Goal: Check status: Check status

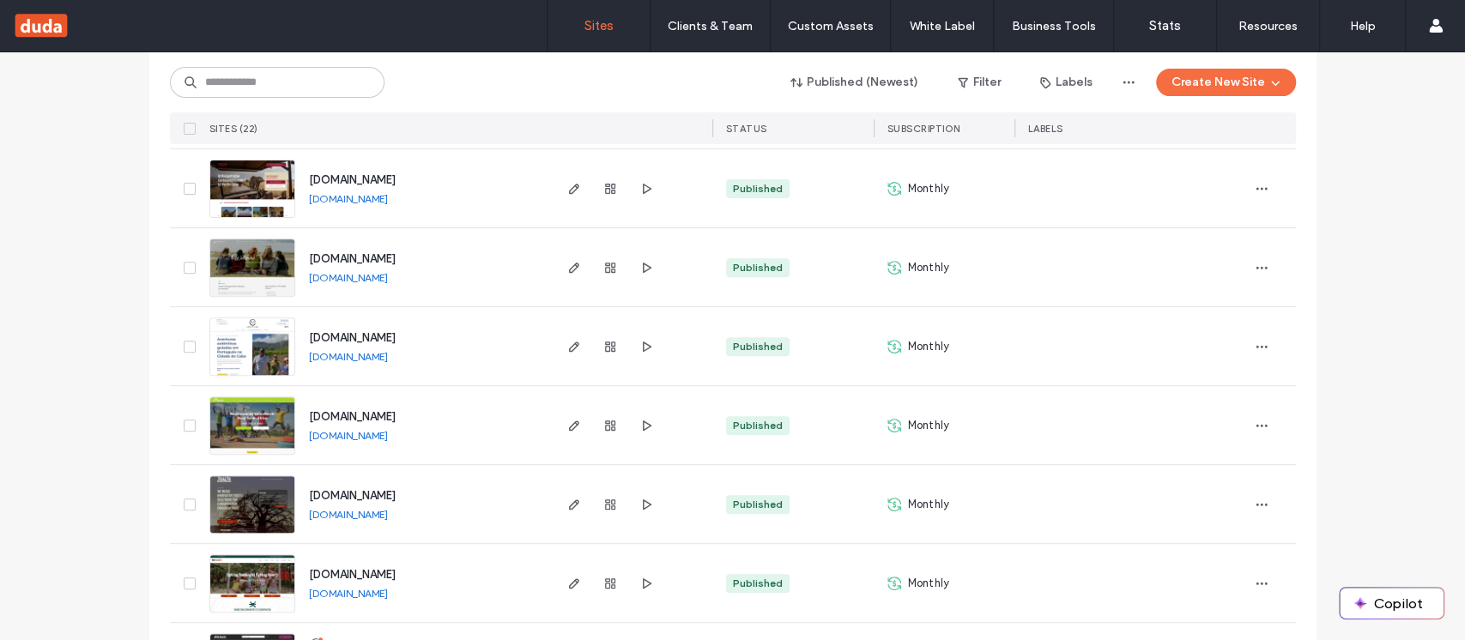
scroll to position [348, 0]
click at [567, 342] on icon "button" at bounding box center [574, 346] width 14 height 14
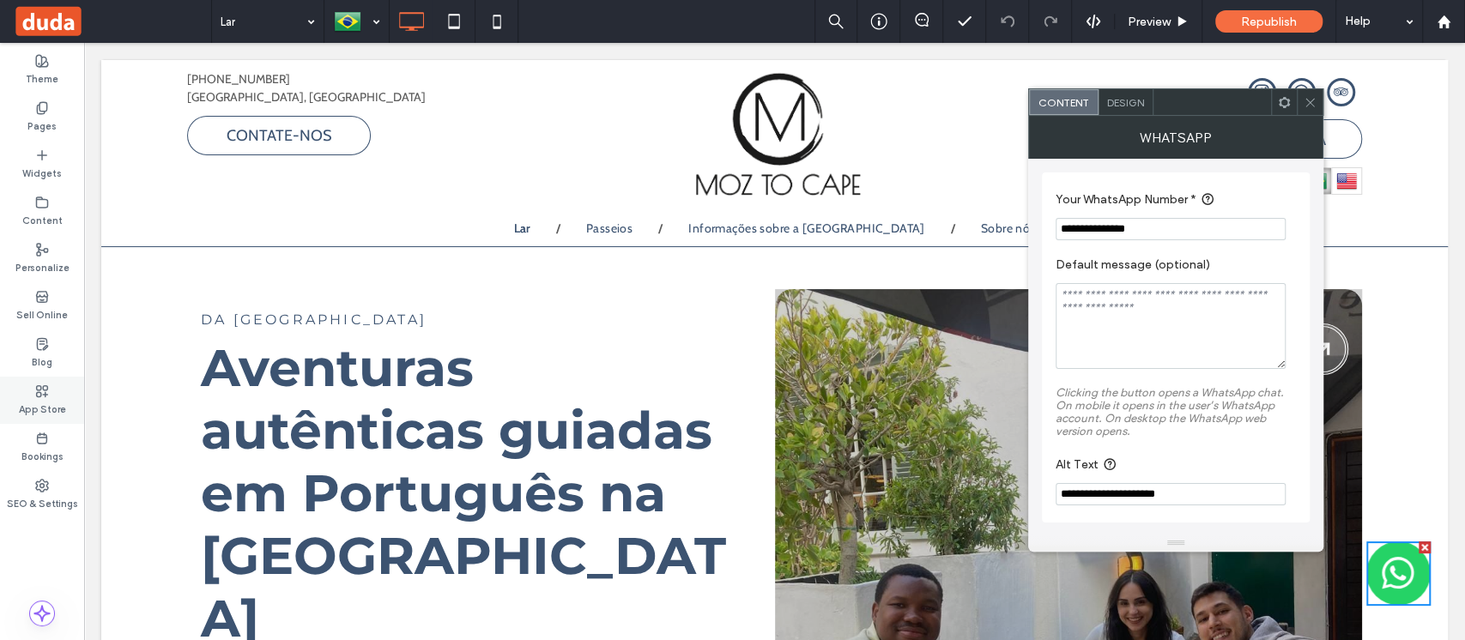
click at [41, 402] on label "App Store" at bounding box center [42, 407] width 47 height 19
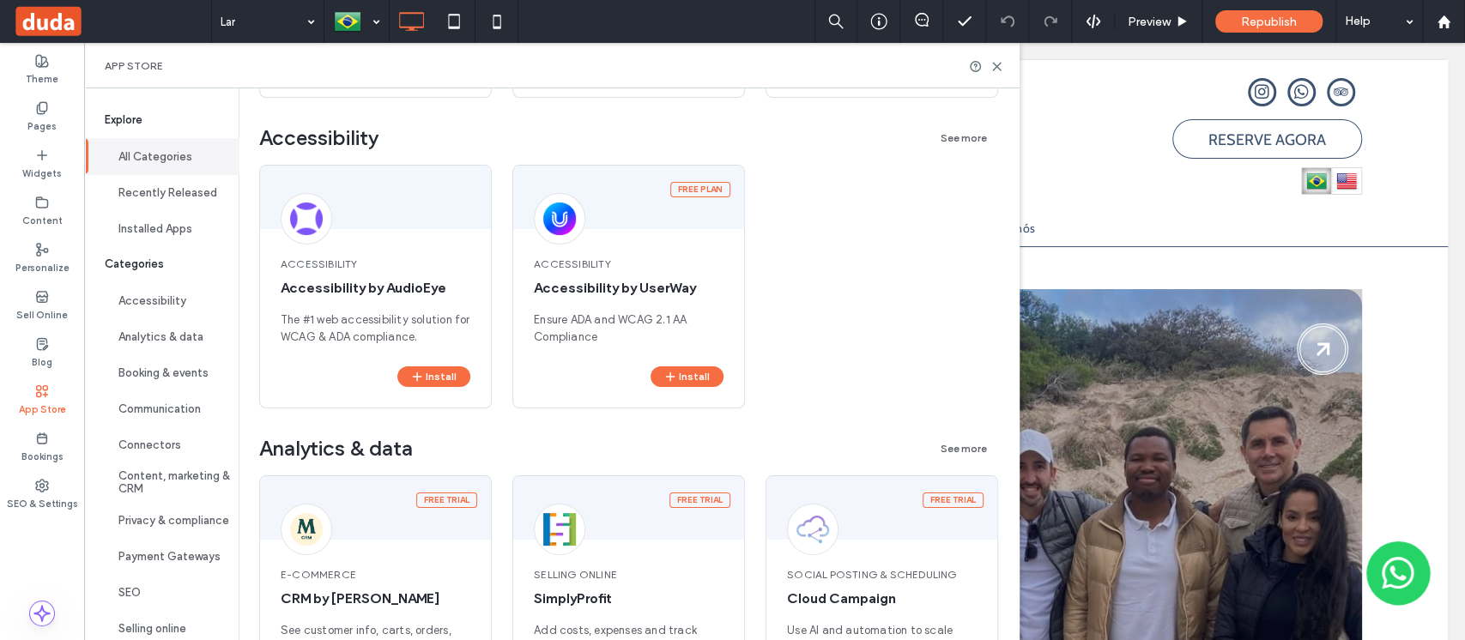
scroll to position [928, 0]
click at [1003, 63] on icon at bounding box center [996, 66] width 13 height 13
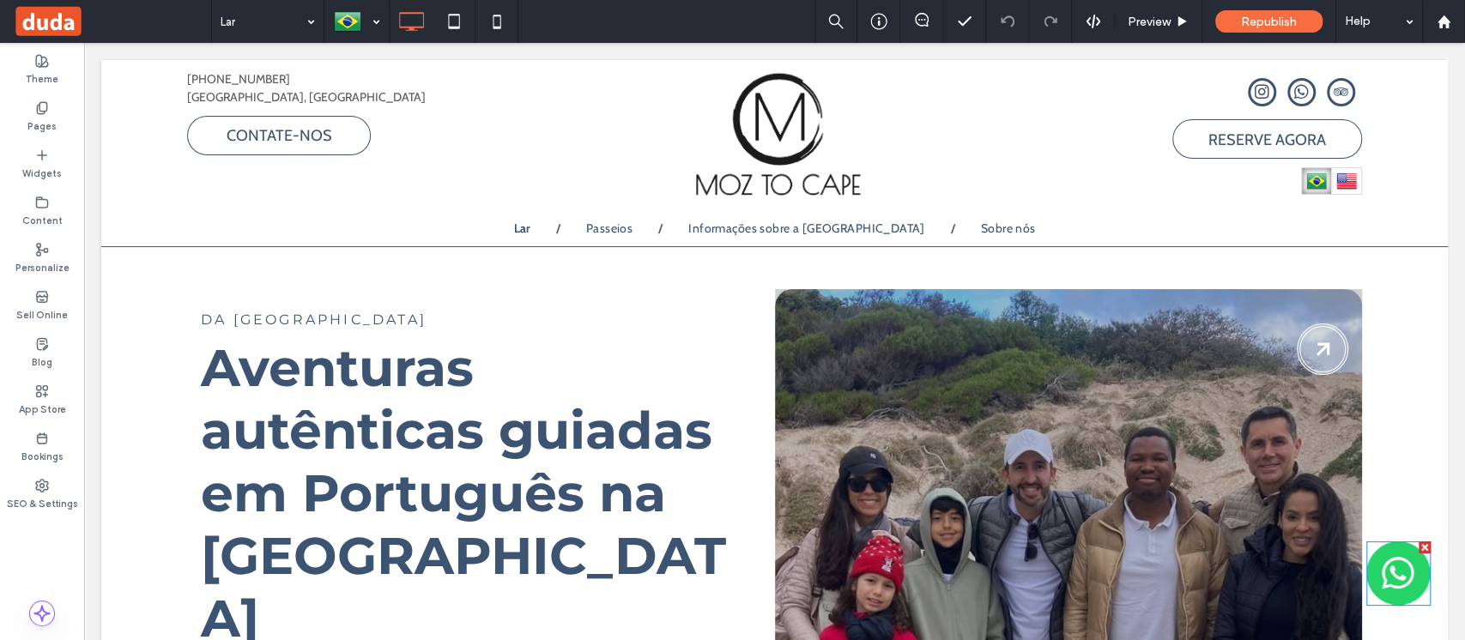
click at [1393, 577] on img at bounding box center [1398, 573] width 64 height 64
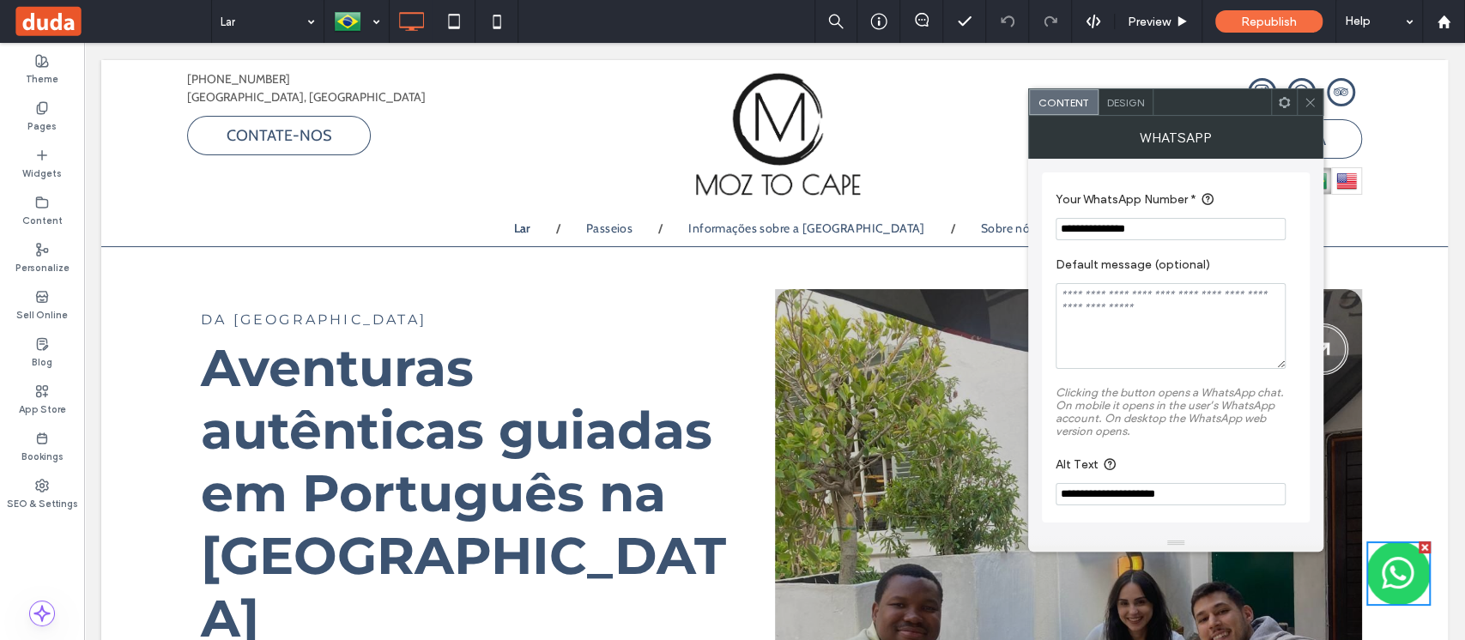
scroll to position [2, 0]
click at [1119, 107] on span "Design" at bounding box center [1125, 102] width 37 height 13
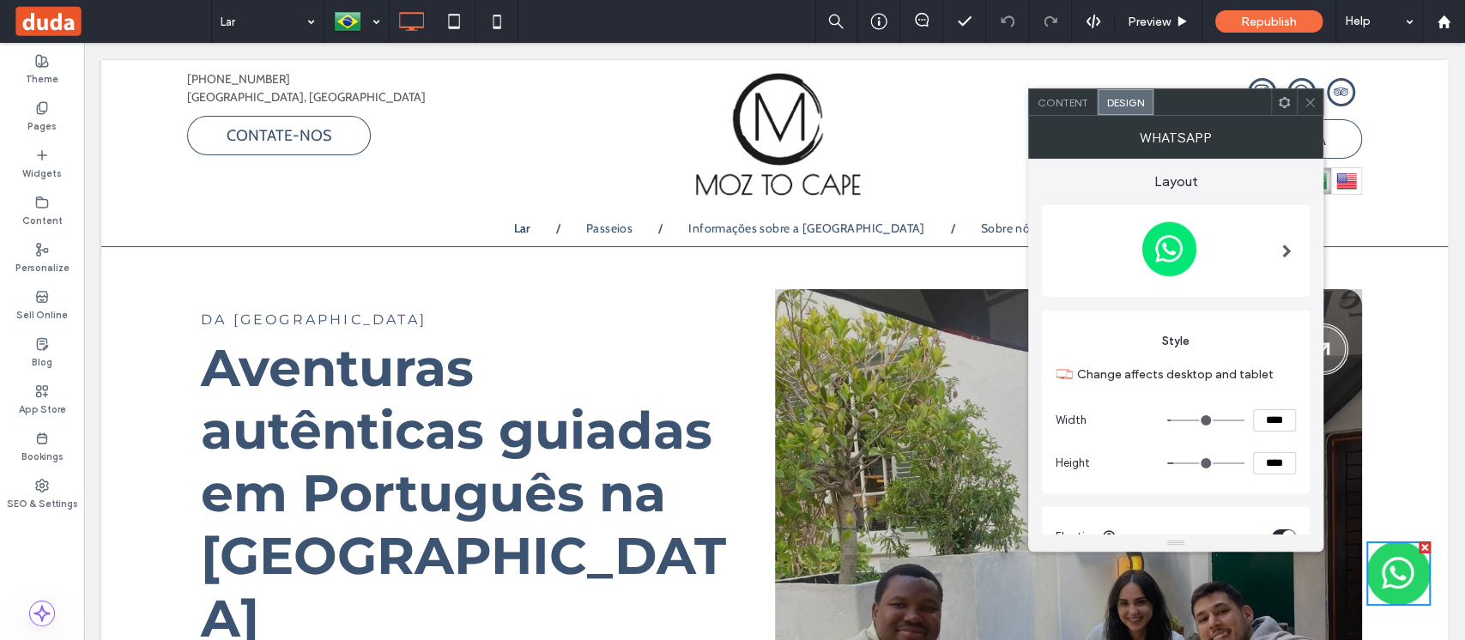
click at [1311, 96] on icon at bounding box center [1309, 102] width 13 height 13
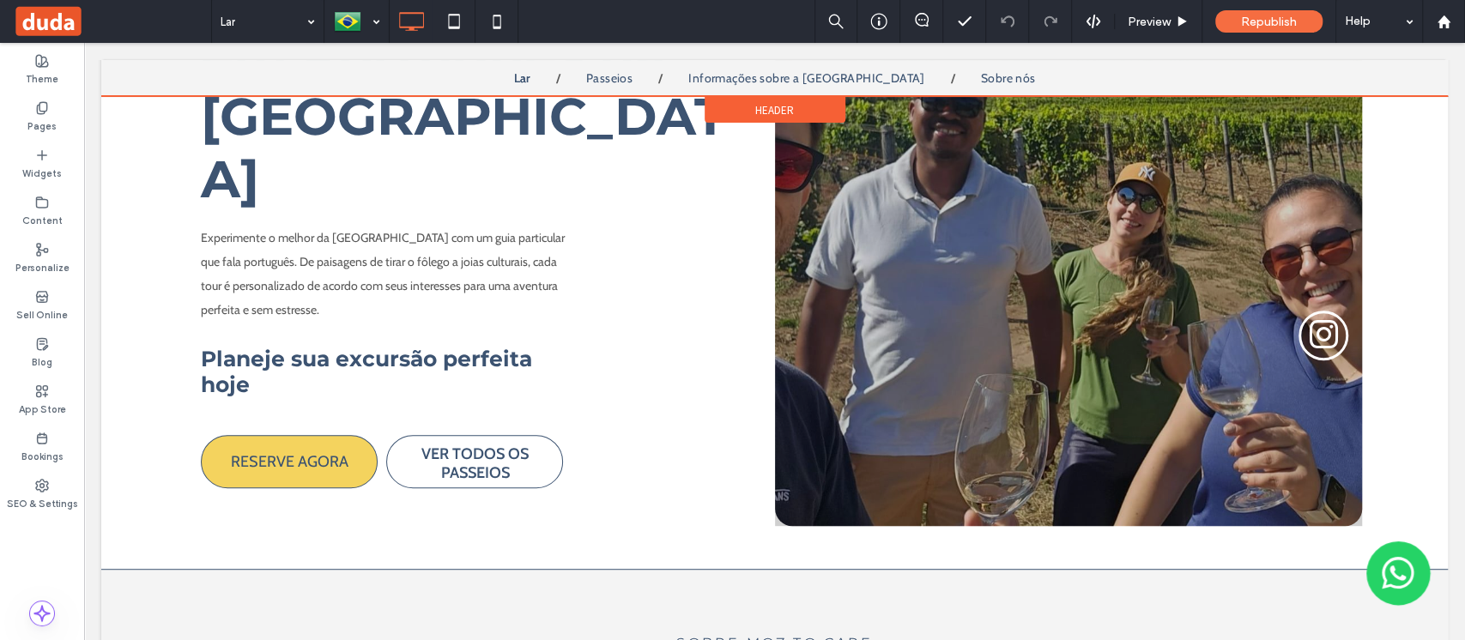
scroll to position [0, 0]
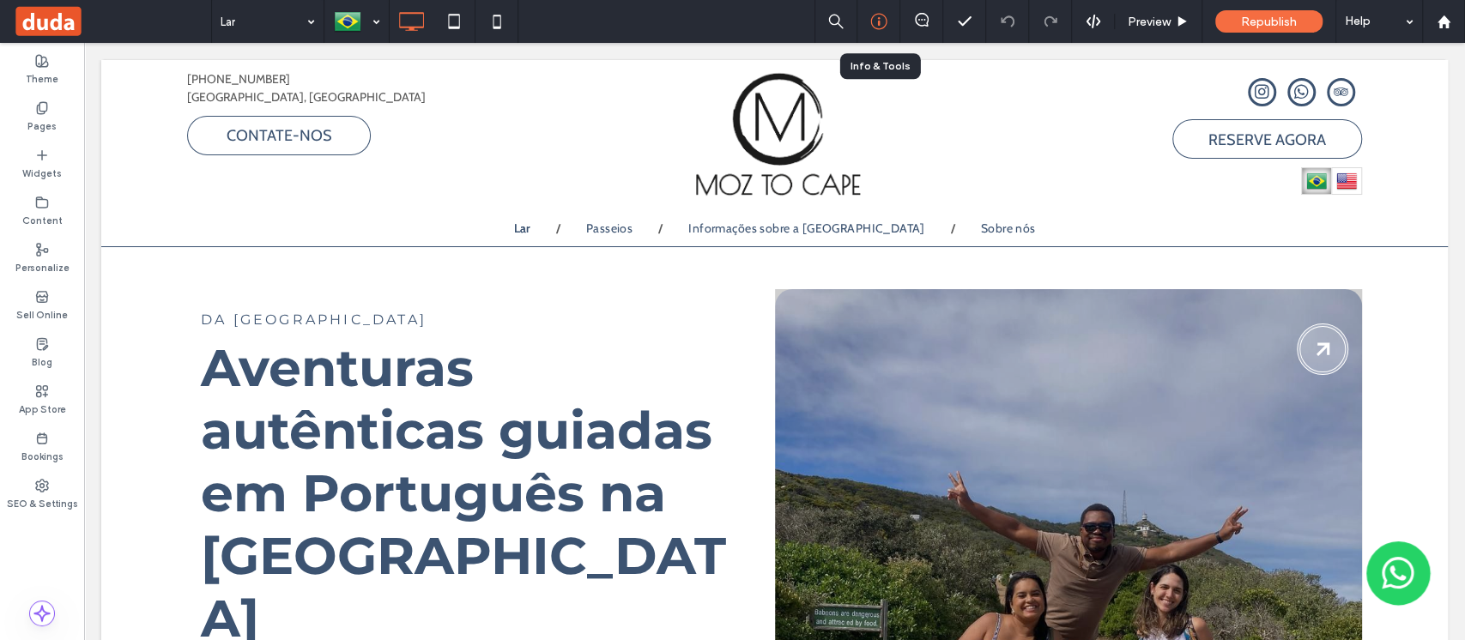
click at [879, 23] on icon at bounding box center [878, 21] width 17 height 17
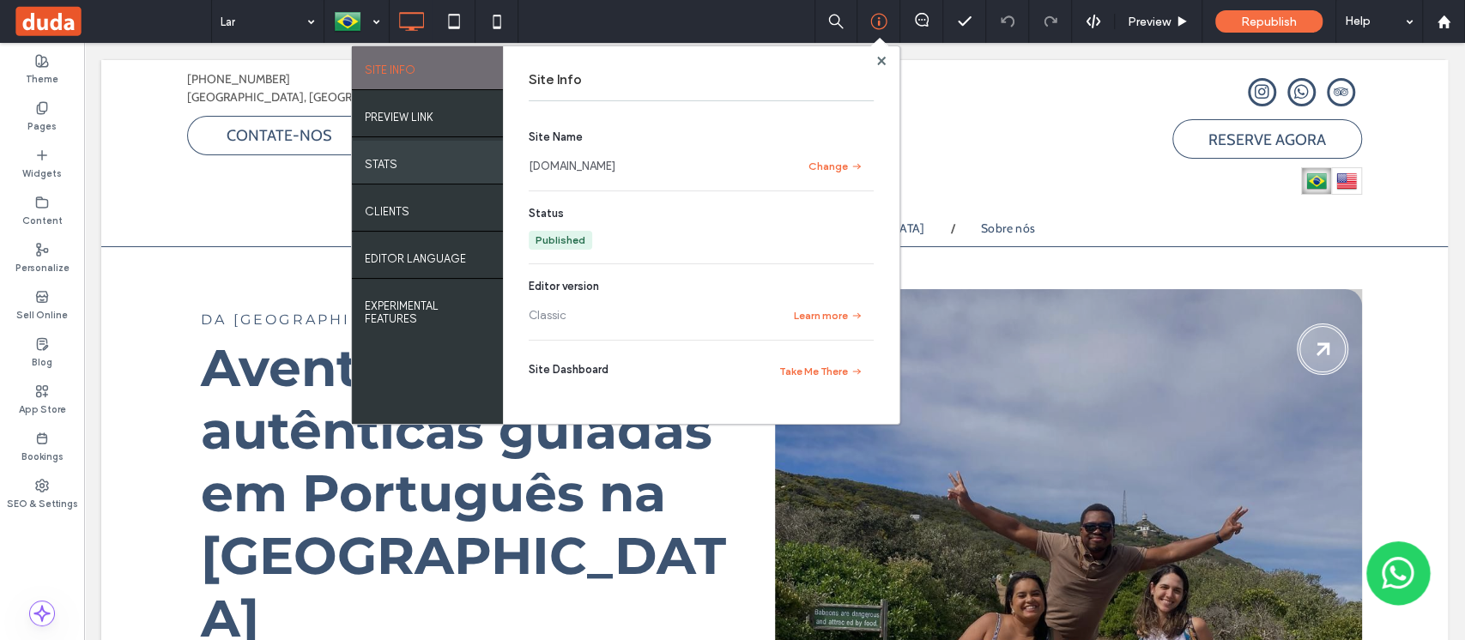
click at [427, 162] on div "STATS" at bounding box center [427, 162] width 151 height 43
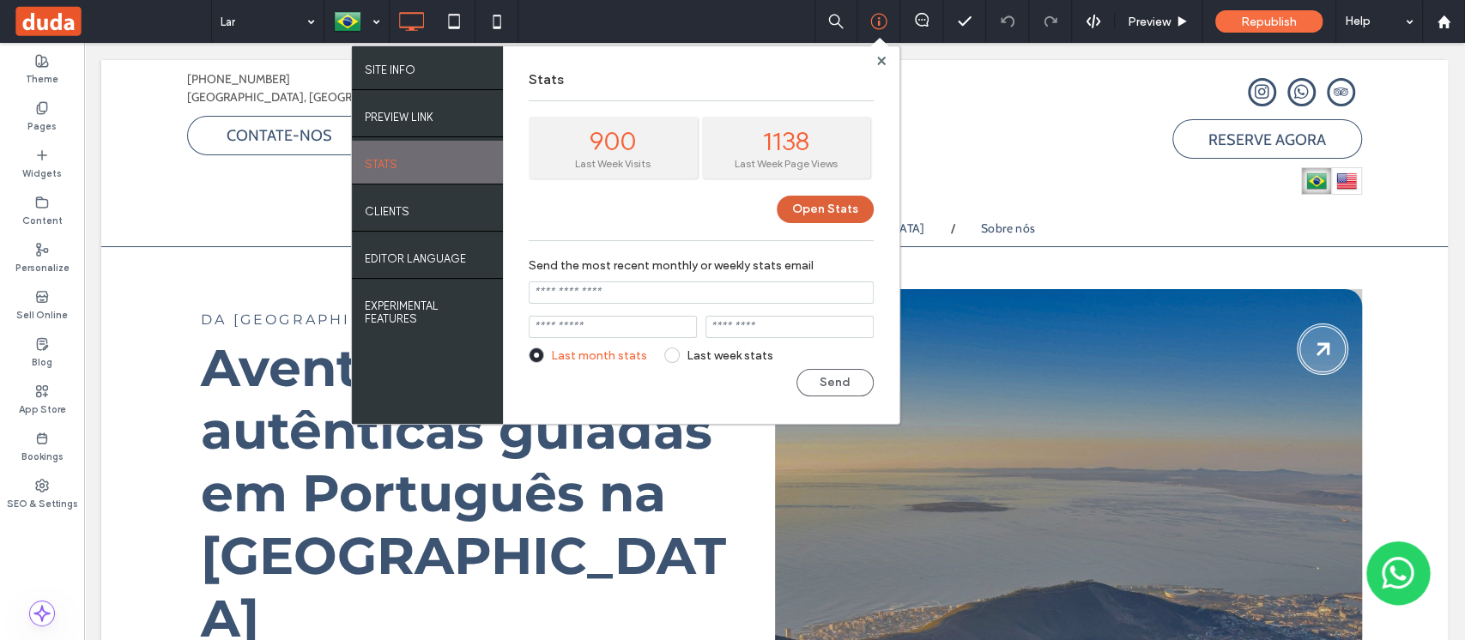
click at [827, 206] on button "Open Stats" at bounding box center [825, 209] width 97 height 27
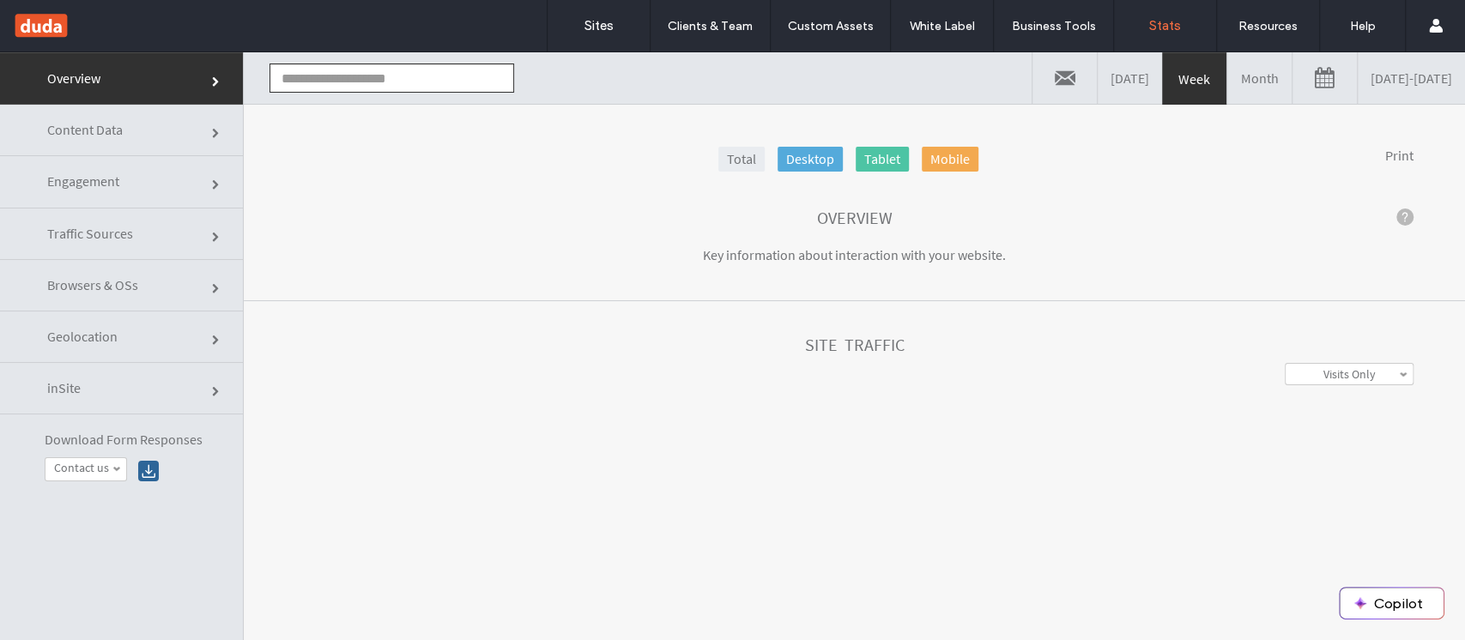
type input "**********"
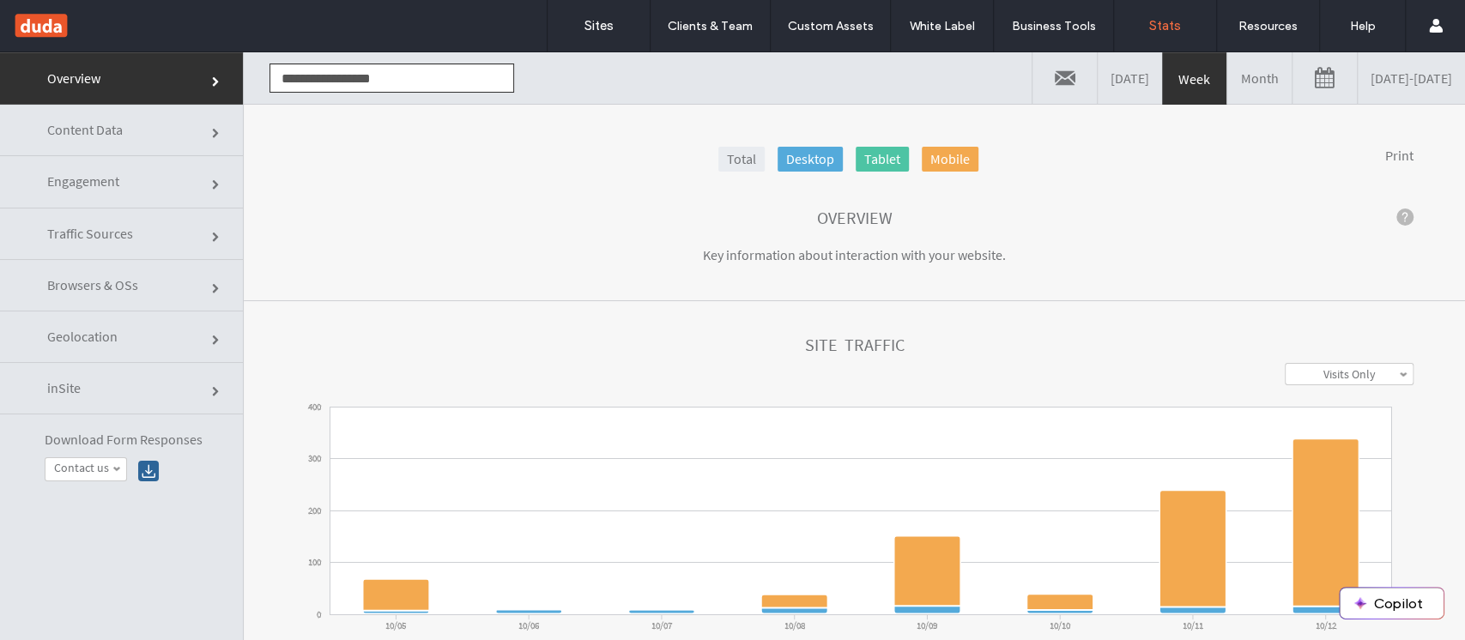
click at [188, 237] on link "Traffic Sources" at bounding box center [121, 234] width 243 height 51
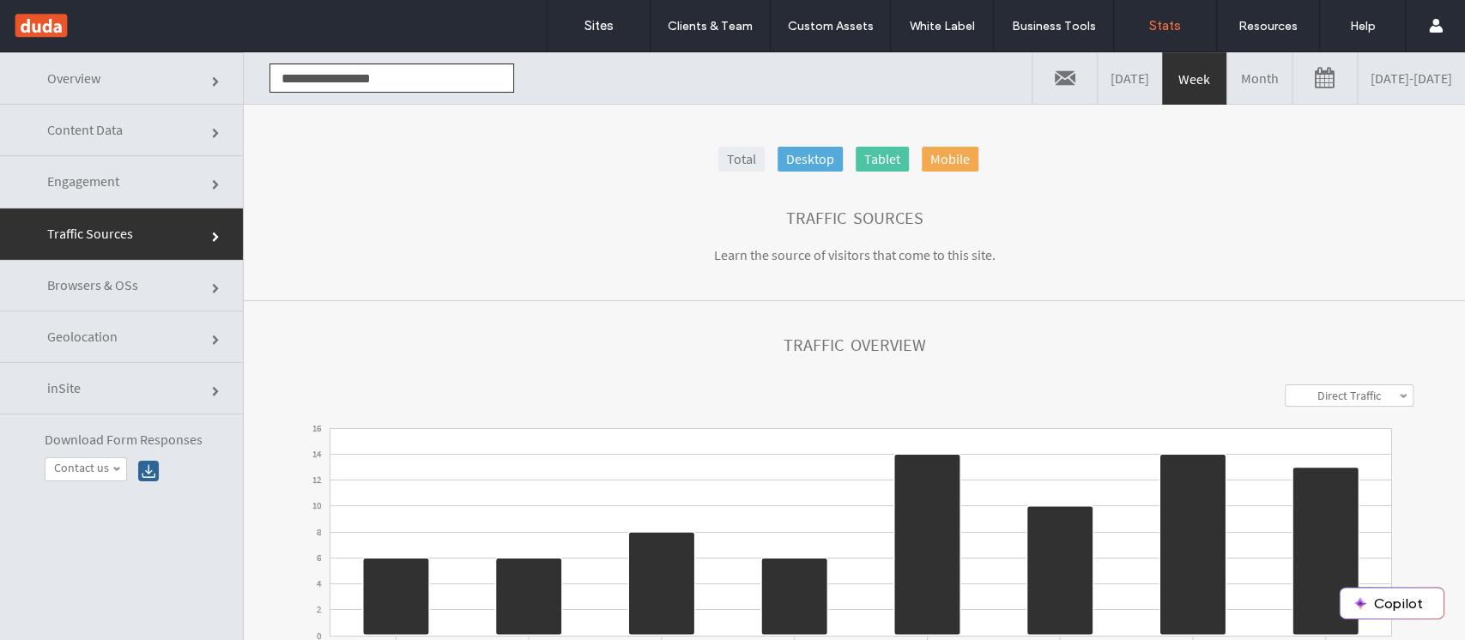
click at [143, 70] on link "Overview" at bounding box center [121, 78] width 243 height 52
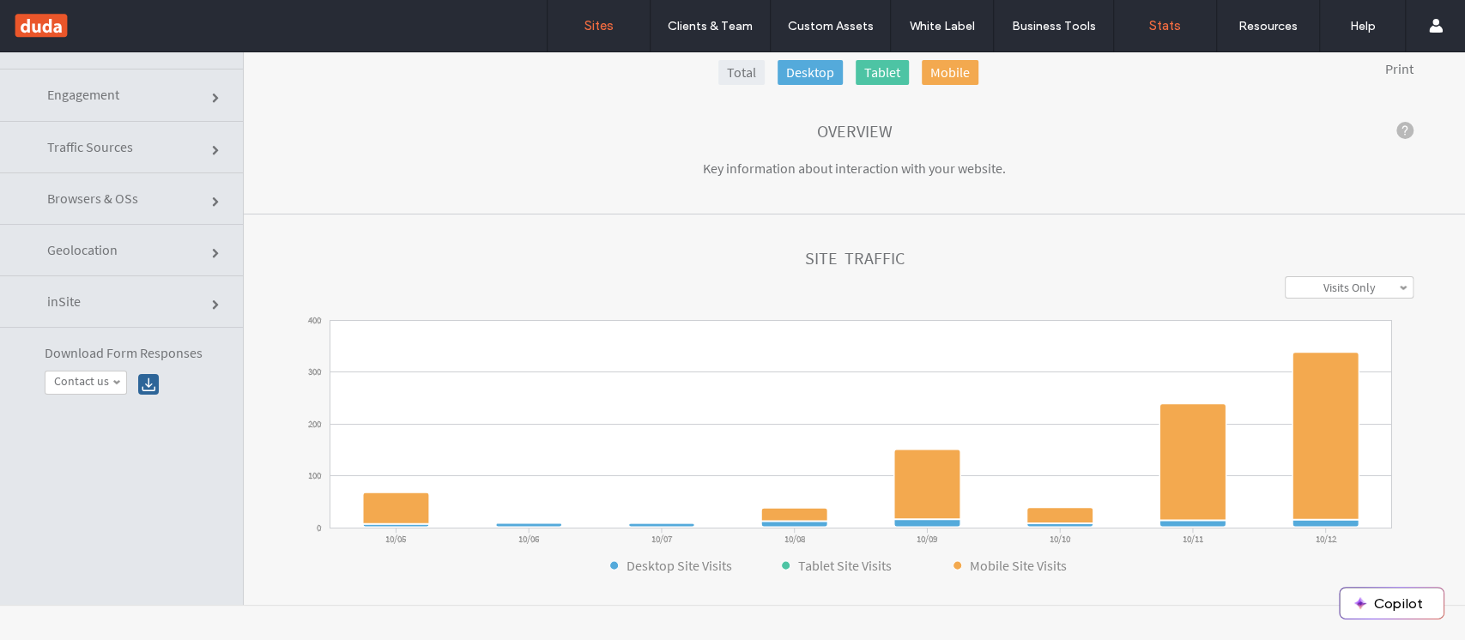
click at [599, 30] on label "Sites" at bounding box center [598, 25] width 29 height 15
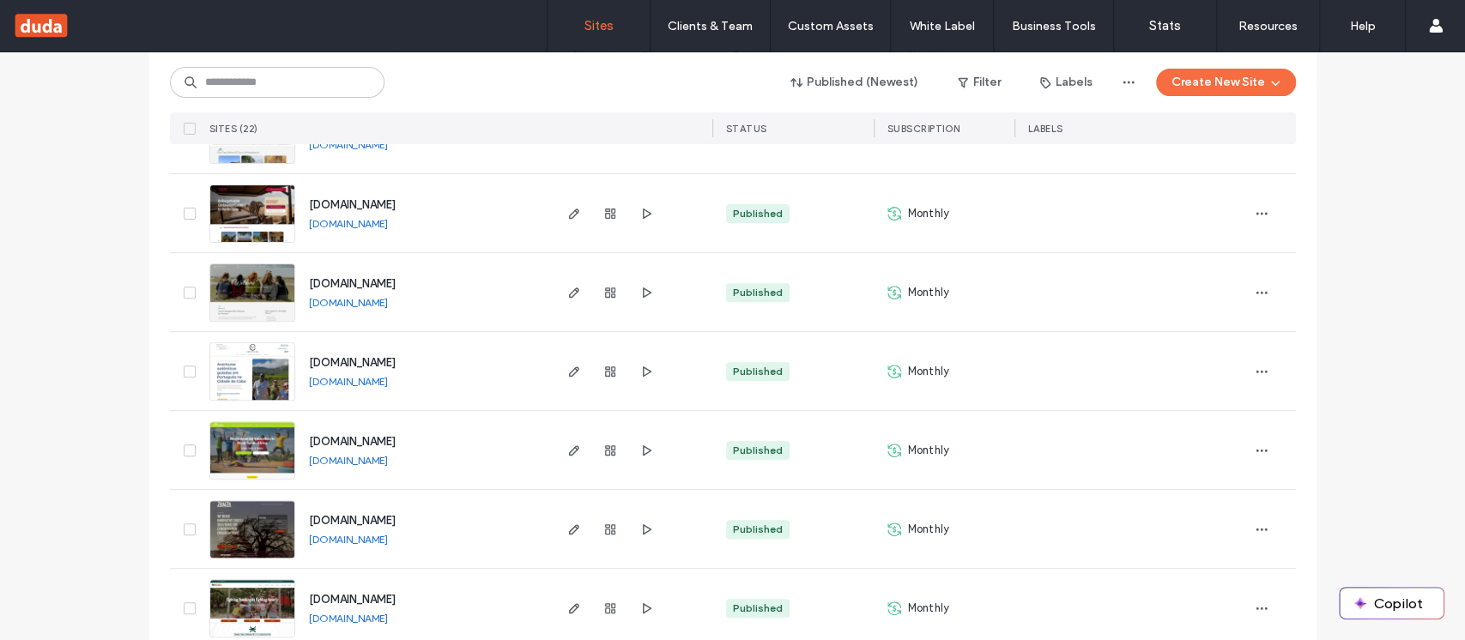
scroll to position [320, 0]
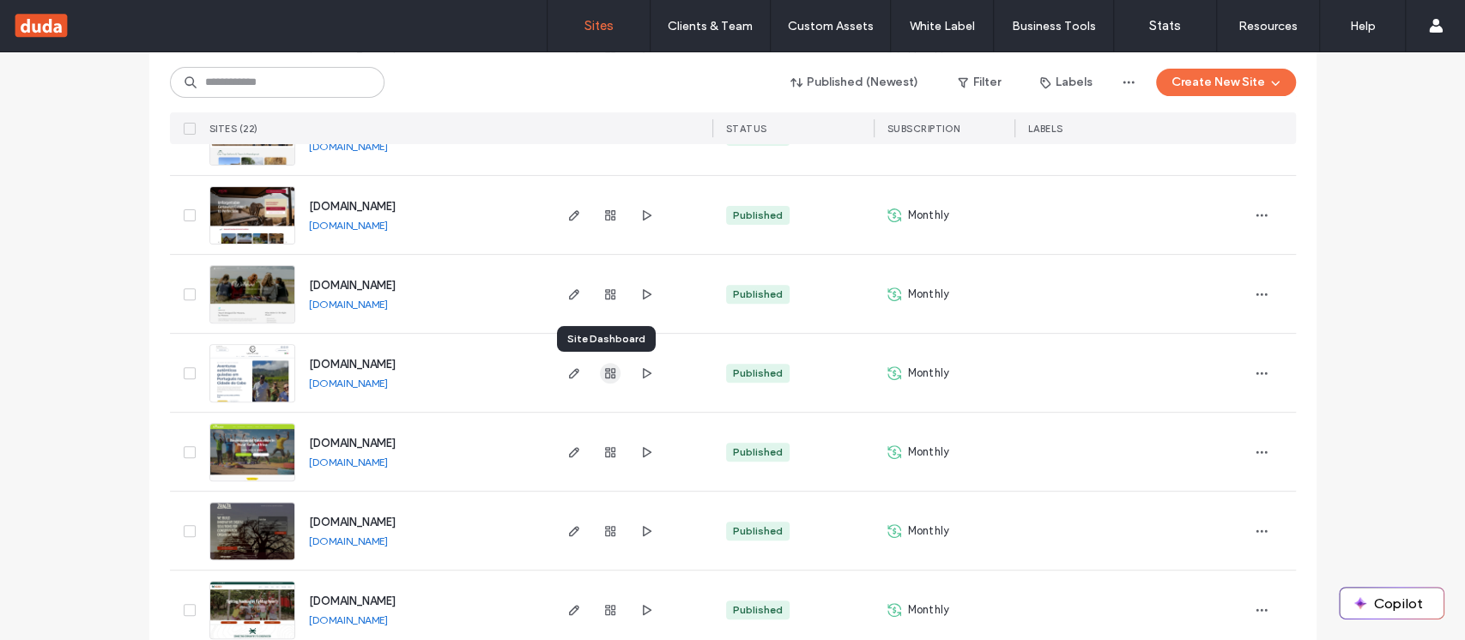
click at [600, 373] on span "button" at bounding box center [610, 373] width 21 height 21
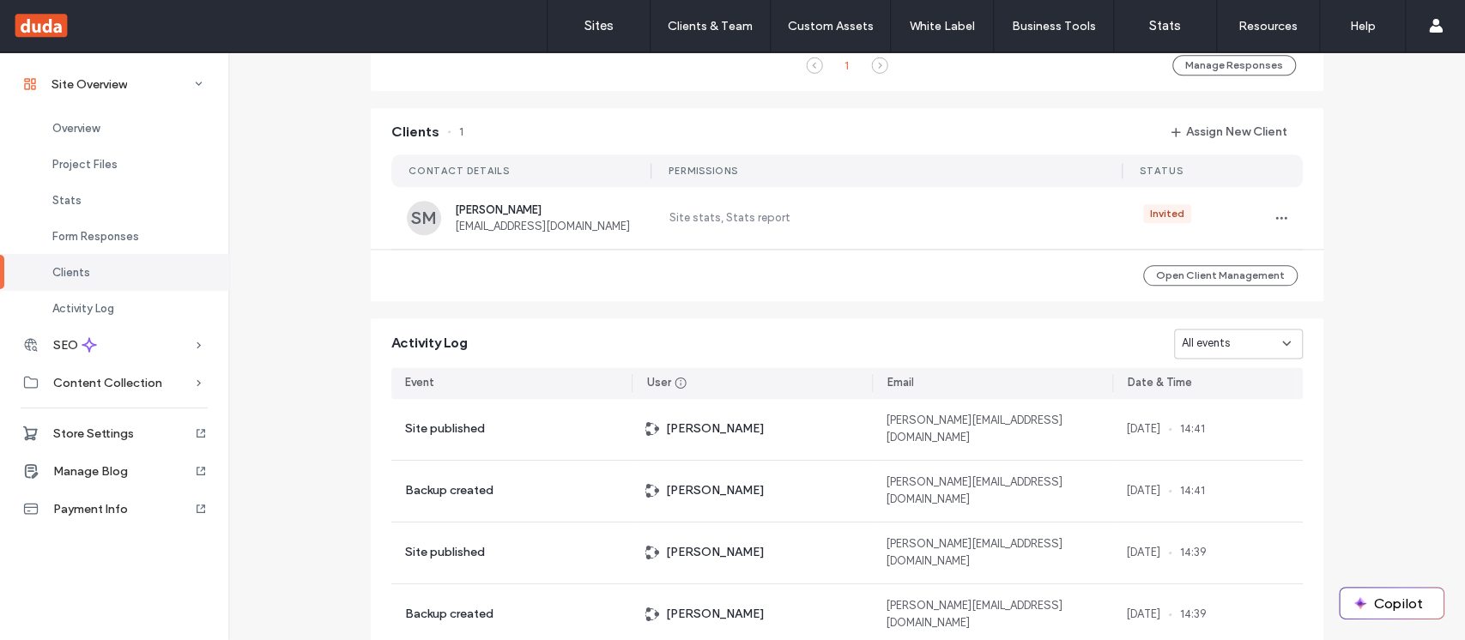
scroll to position [1275, 0]
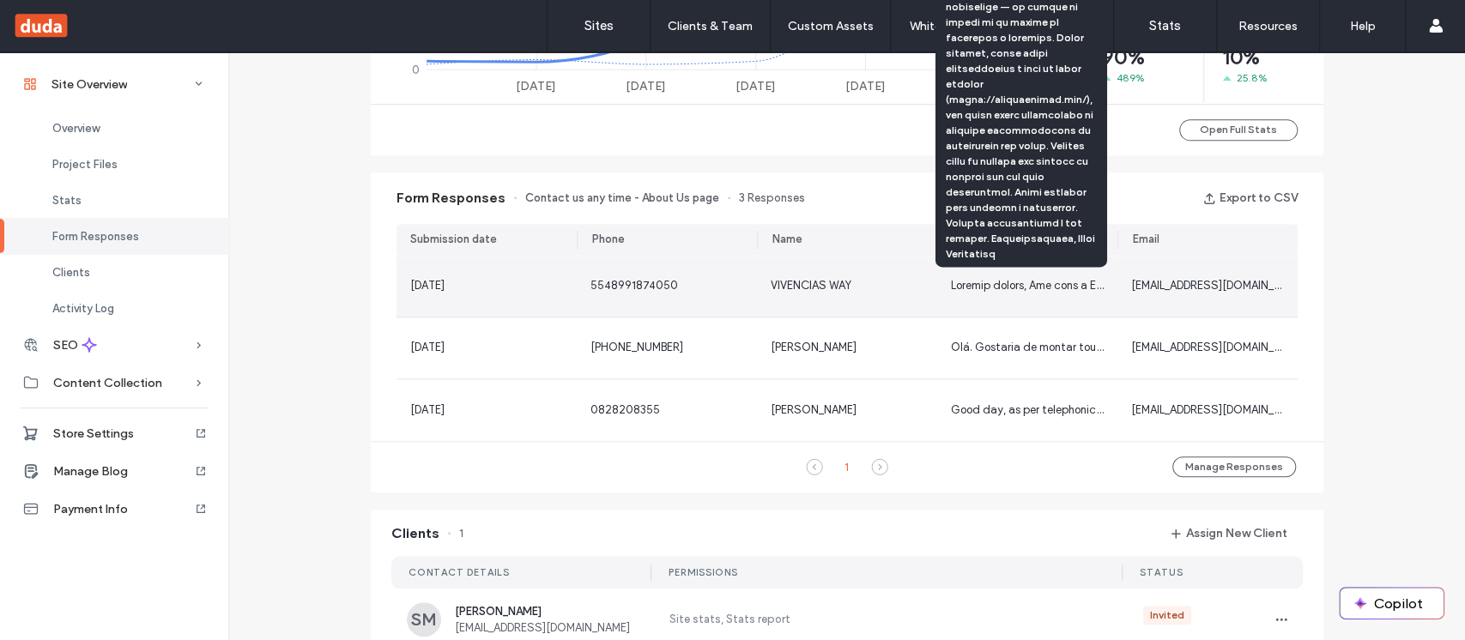
scroll to position [984, 0]
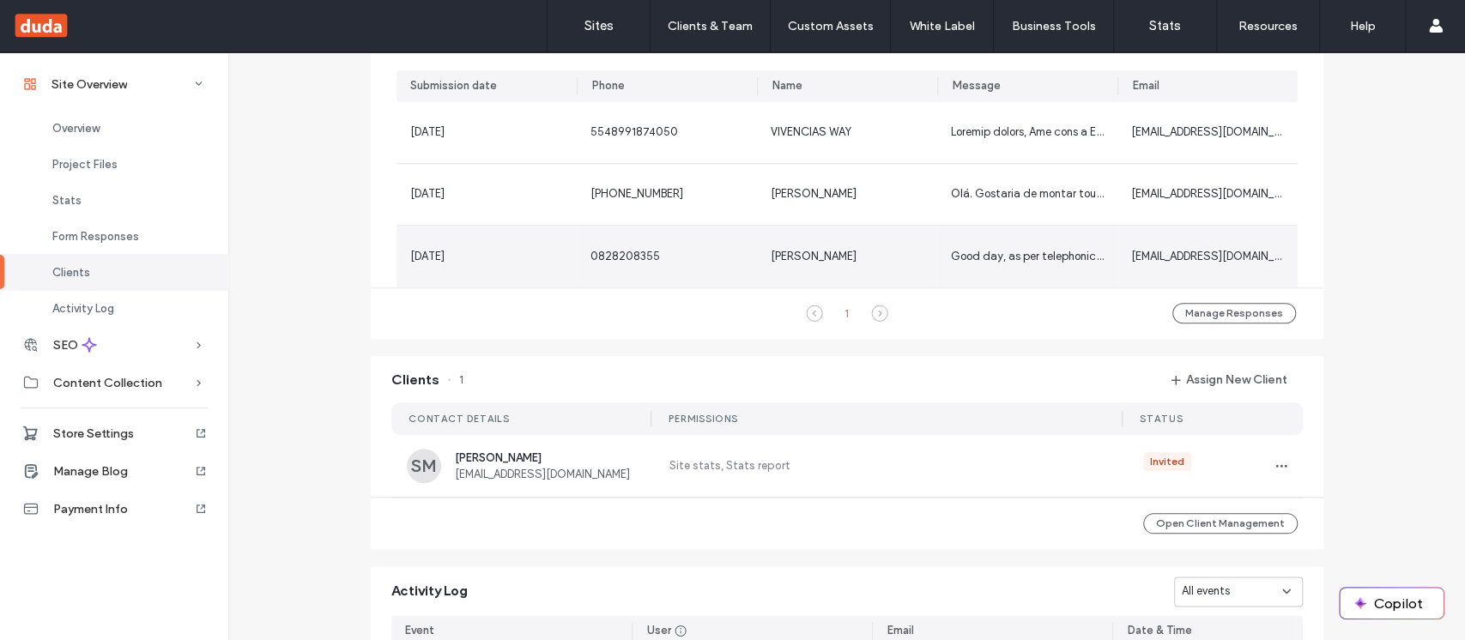
scroll to position [1142, 0]
